Goal: Transaction & Acquisition: Book appointment/travel/reservation

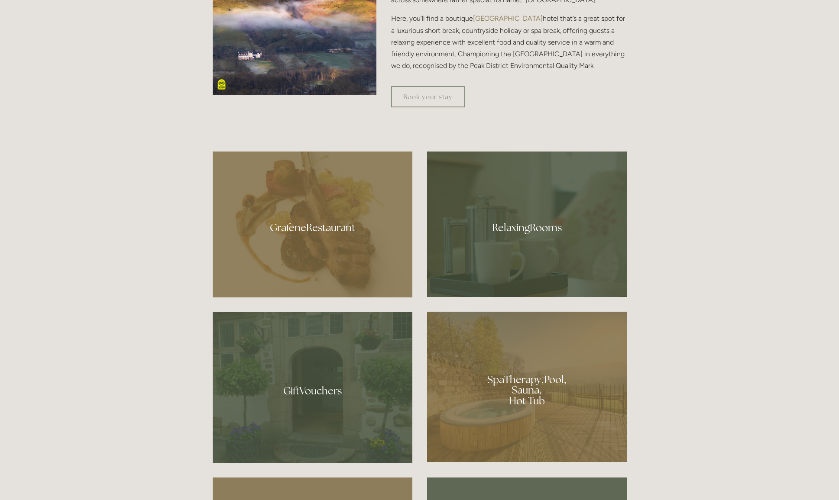
scroll to position [548, 0]
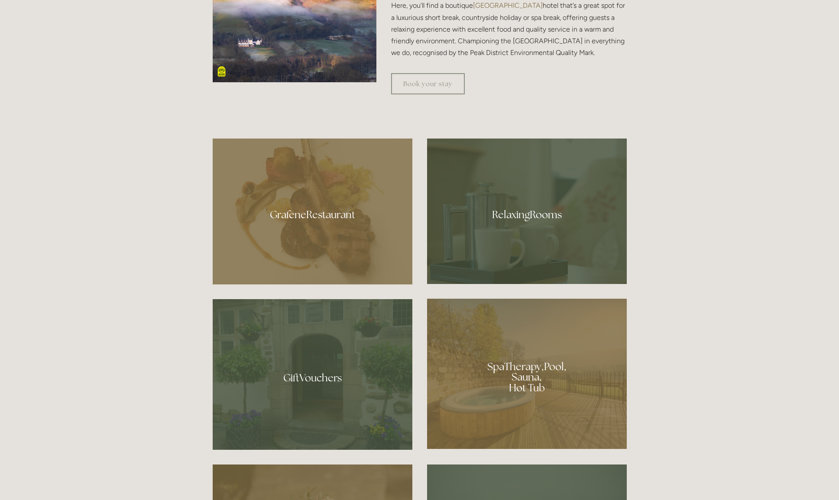
click at [510, 377] on div at bounding box center [527, 374] width 200 height 150
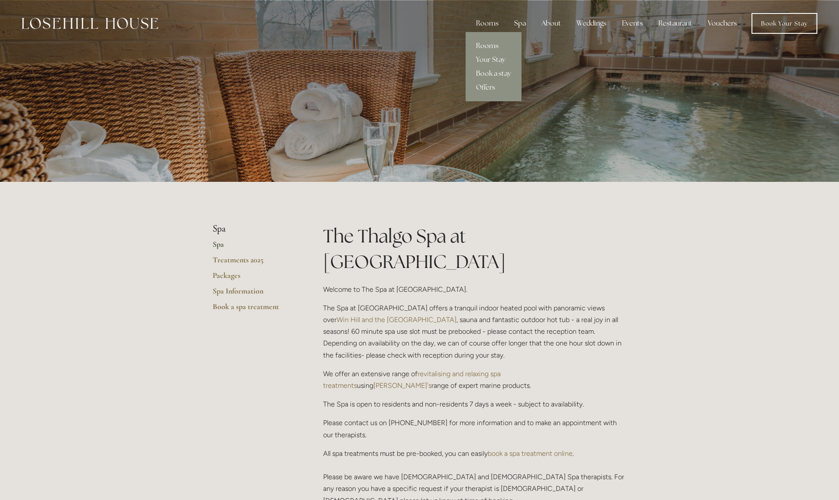
click at [486, 44] on link "Rooms" at bounding box center [493, 46] width 56 height 14
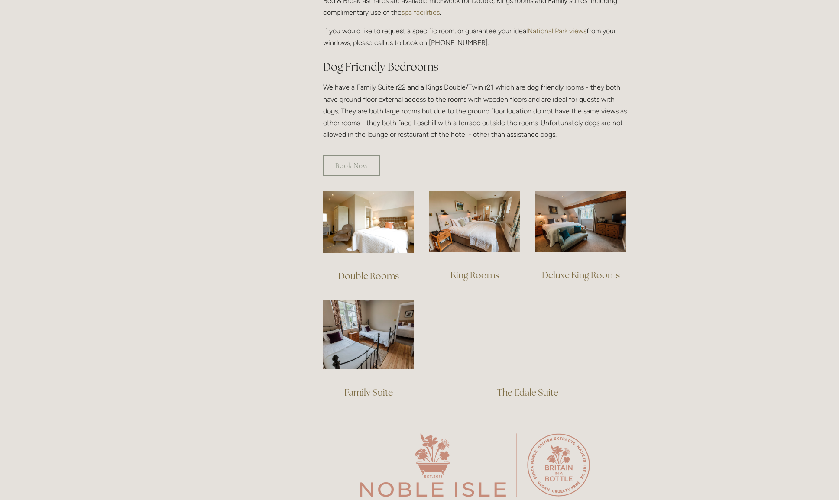
scroll to position [447, 0]
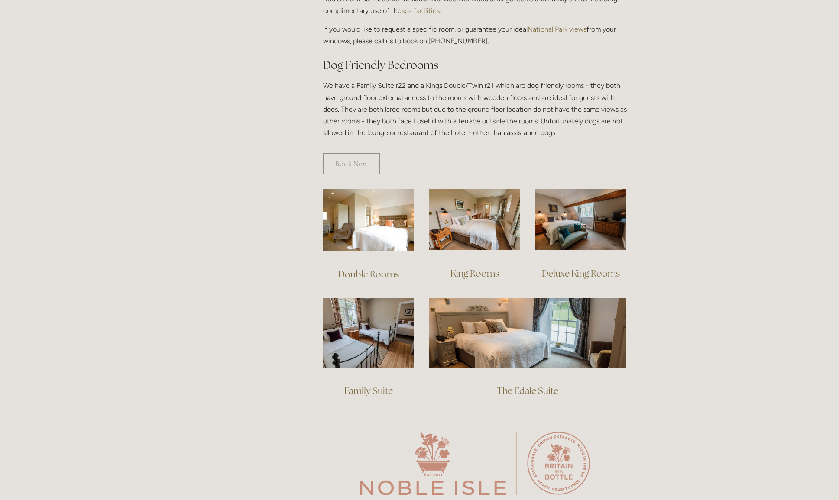
click at [465, 268] on link "King Rooms" at bounding box center [474, 274] width 48 height 12
click at [591, 268] on link "Deluxe King Rooms" at bounding box center [581, 274] width 78 height 12
click at [535, 385] on link "The Edale Suite" at bounding box center [527, 391] width 61 height 12
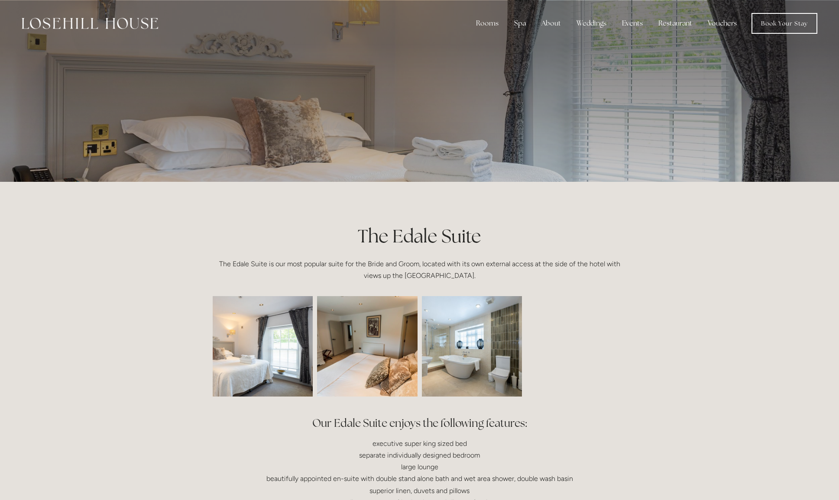
click at [466, 358] on img at bounding box center [471, 346] width 151 height 100
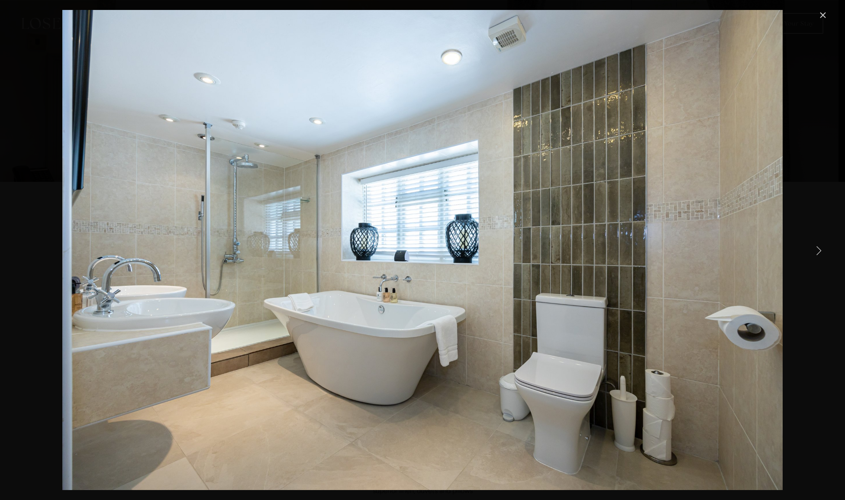
click at [820, 248] on link "Next Item" at bounding box center [818, 250] width 19 height 19
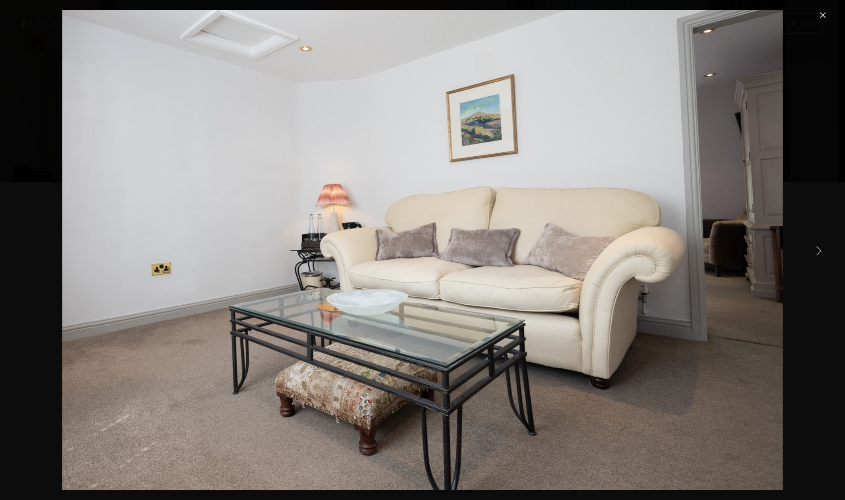
click at [820, 248] on link "Next Item" at bounding box center [818, 250] width 19 height 19
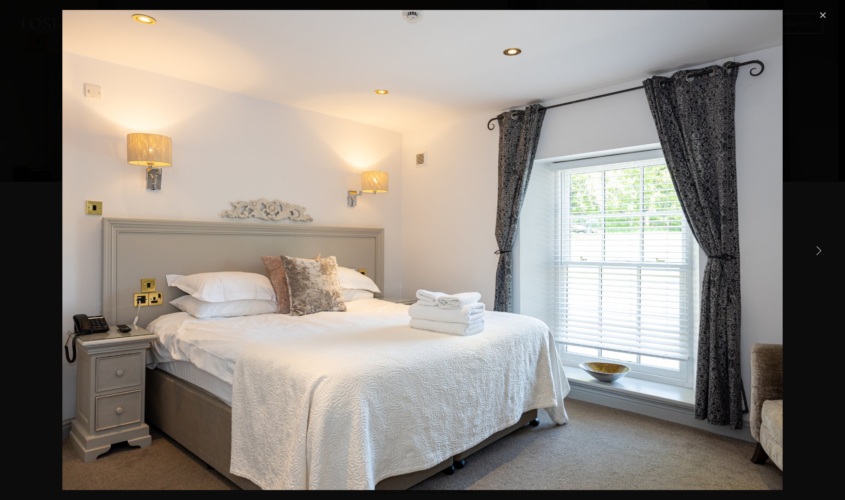
click at [820, 248] on link "Next Item" at bounding box center [818, 250] width 19 height 19
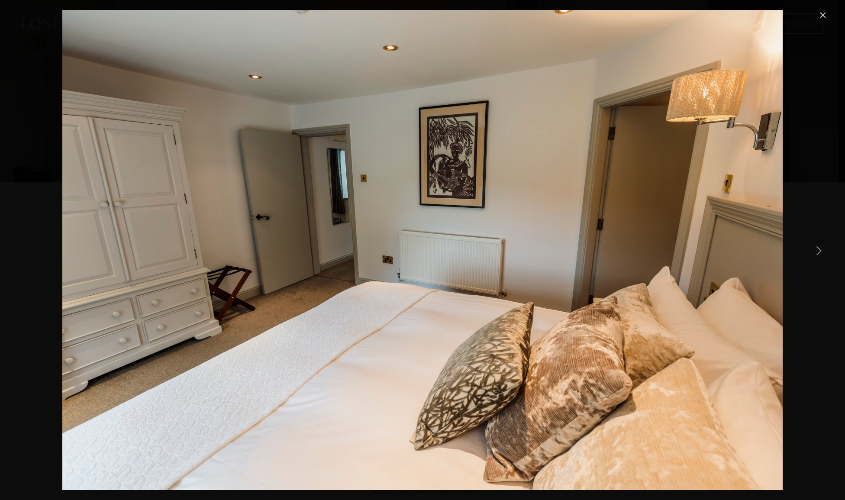
click at [820, 248] on link "Next Item" at bounding box center [818, 250] width 19 height 19
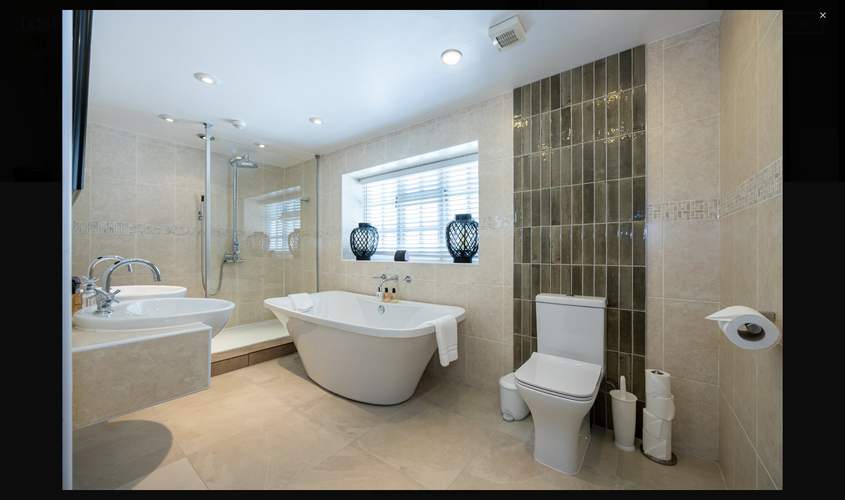
click at [823, 15] on link "Close" at bounding box center [823, 15] width 10 height 10
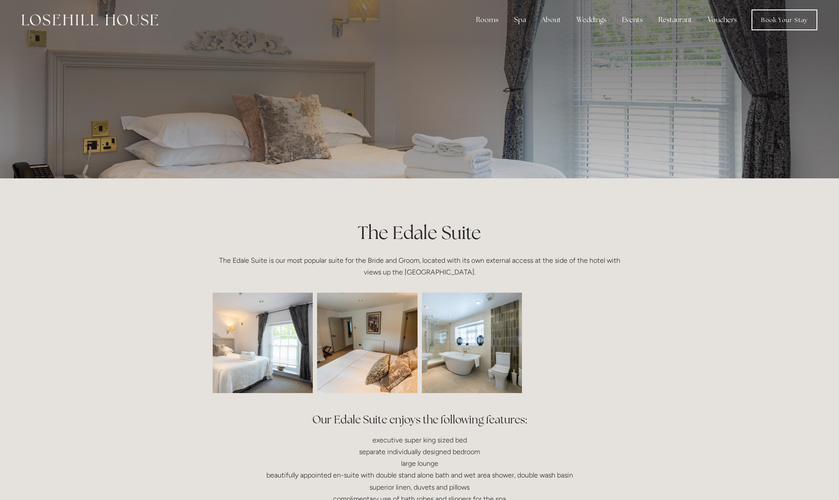
scroll to position [2, 0]
